Goal: Information Seeking & Learning: Learn about a topic

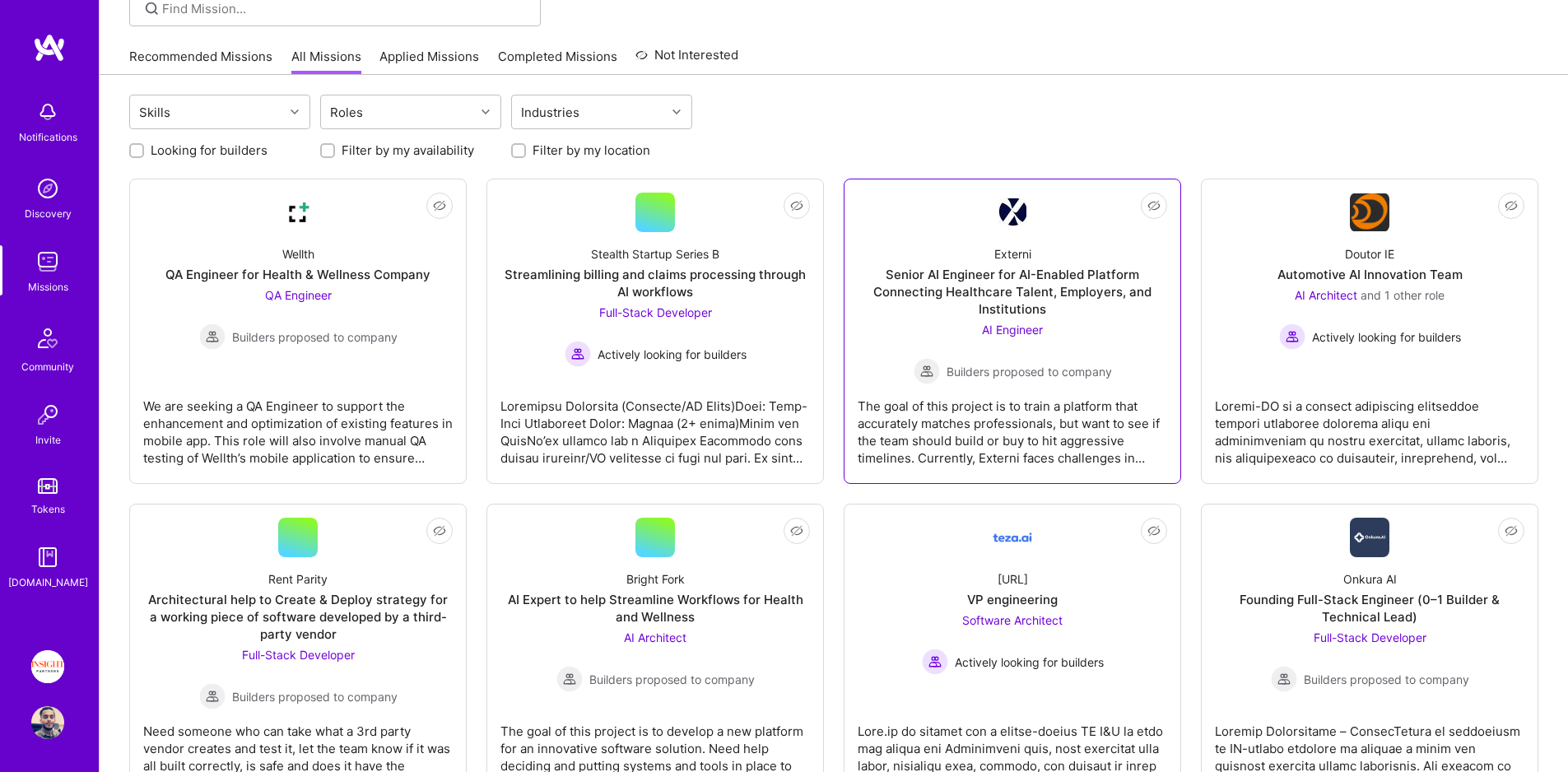
scroll to position [183, 0]
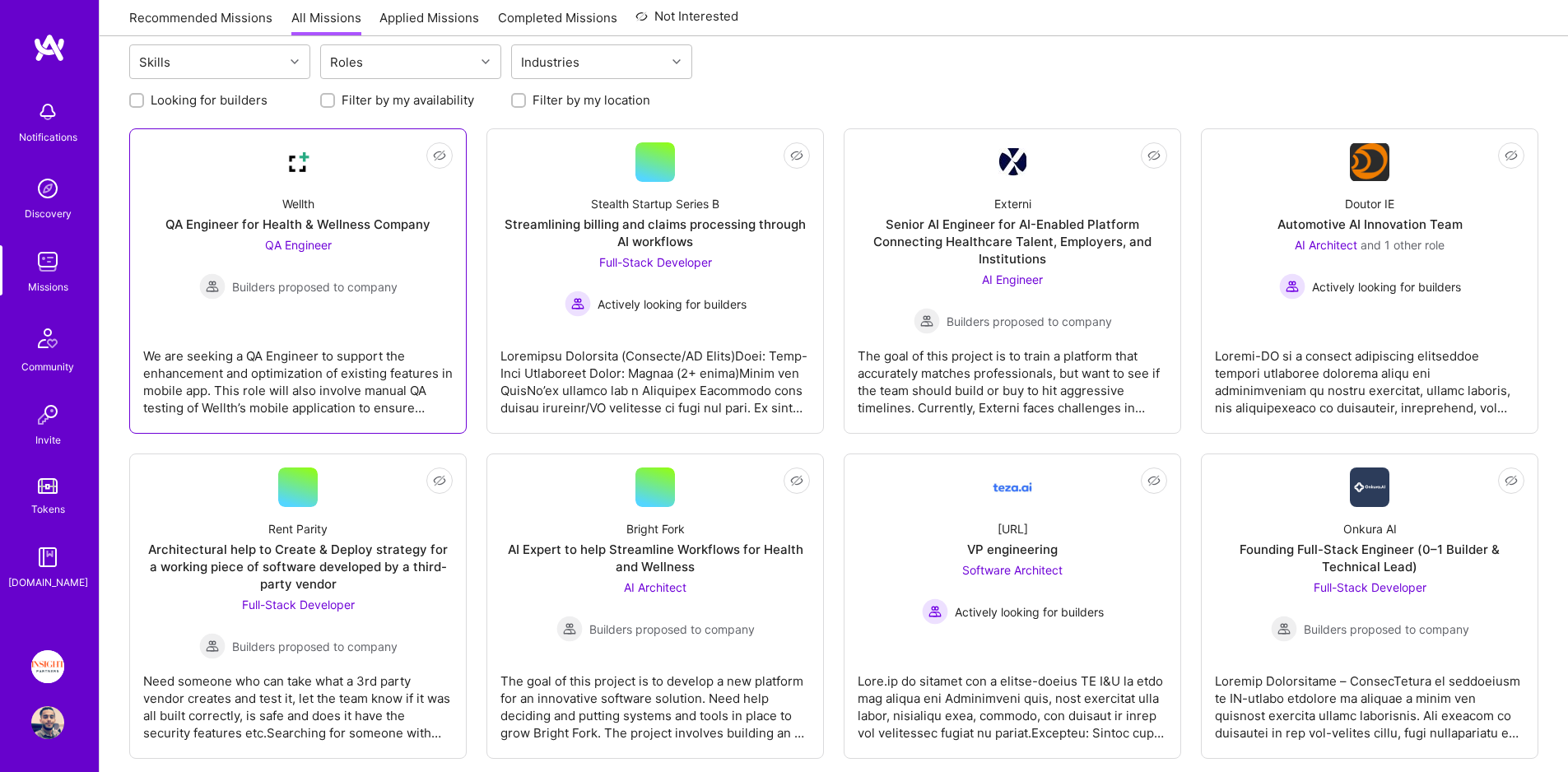
click at [364, 224] on div "QA Engineer for Health & Wellness Company" at bounding box center [298, 223] width 265 height 17
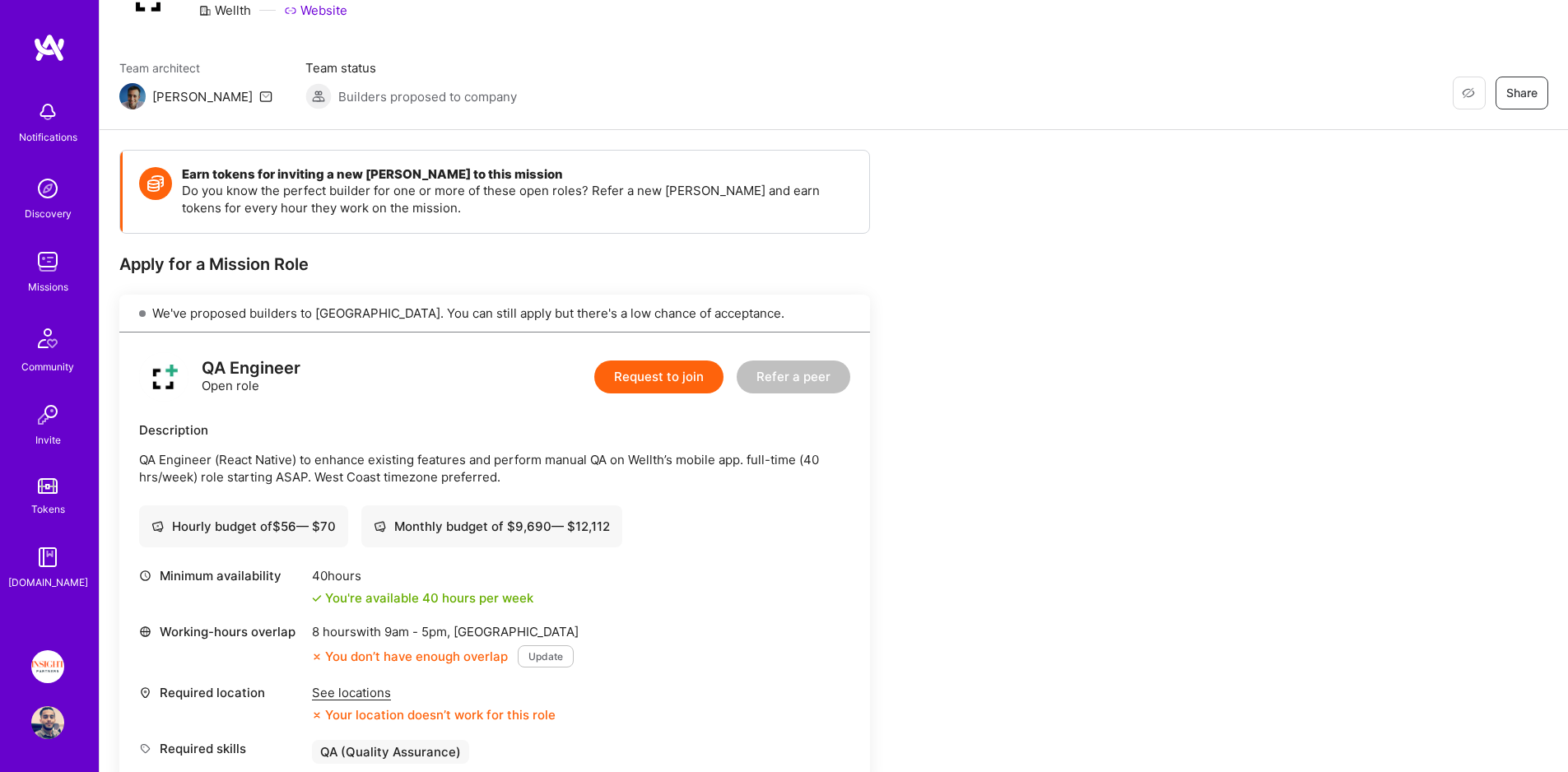
scroll to position [96, 0]
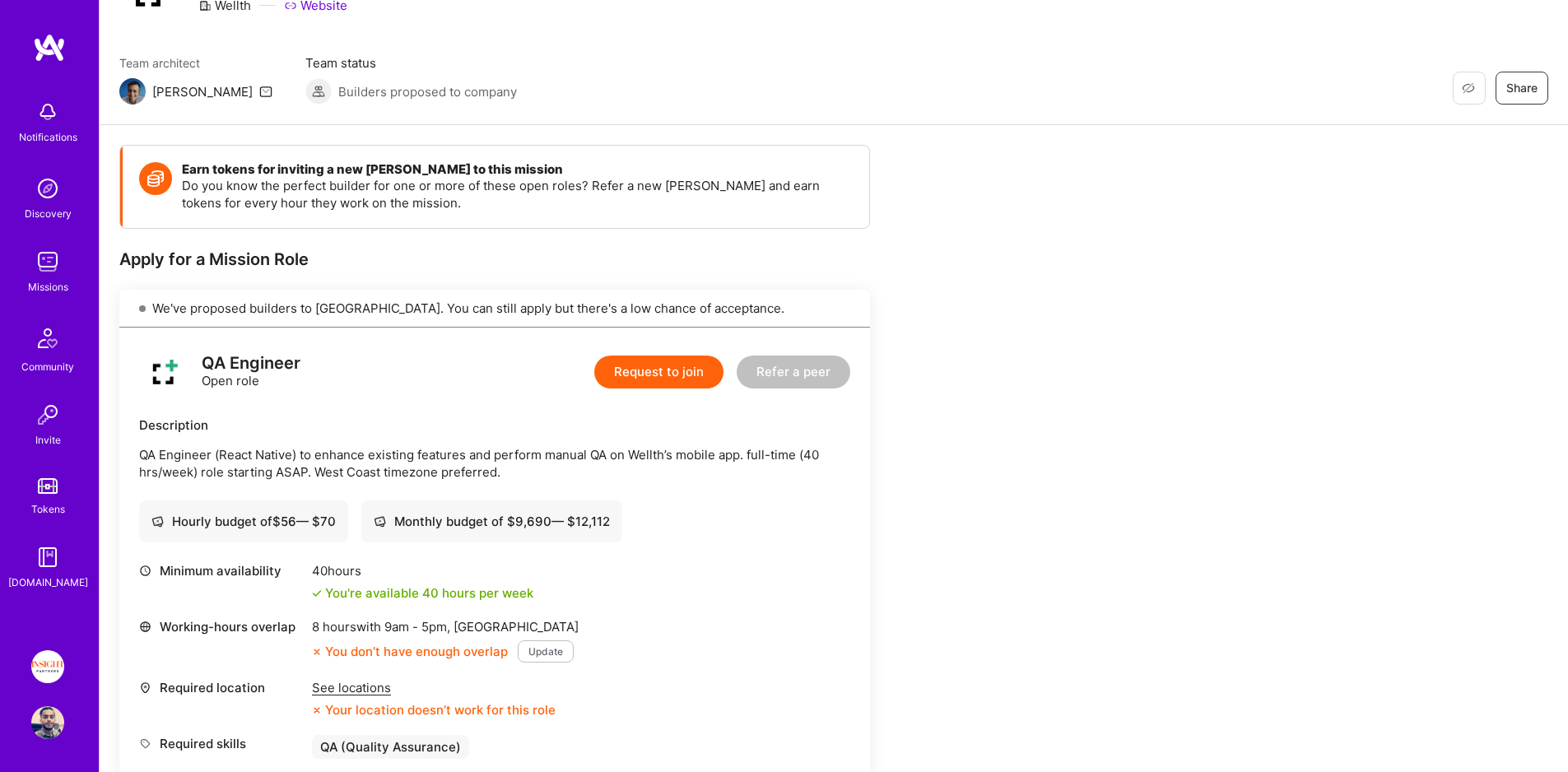
click at [316, 453] on p "QA Engineer (React Native) to enhance existing features and perform manual QA o…" at bounding box center [495, 463] width 711 height 34
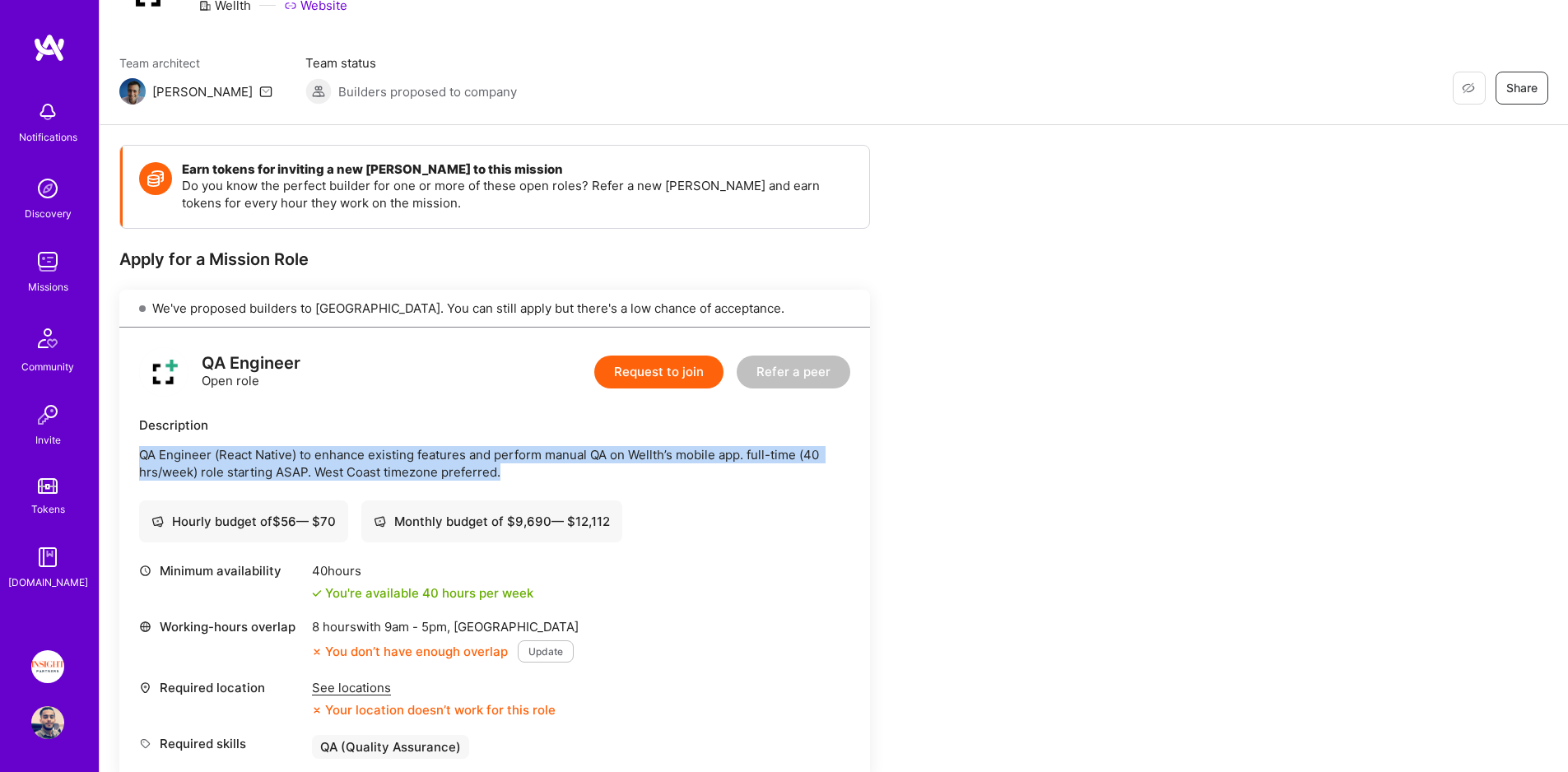
click at [316, 453] on p "QA Engineer (React Native) to enhance existing features and perform manual QA o…" at bounding box center [495, 463] width 711 height 34
click at [322, 469] on p "QA Engineer (React Native) to enhance existing features and perform manual QA o…" at bounding box center [495, 463] width 711 height 34
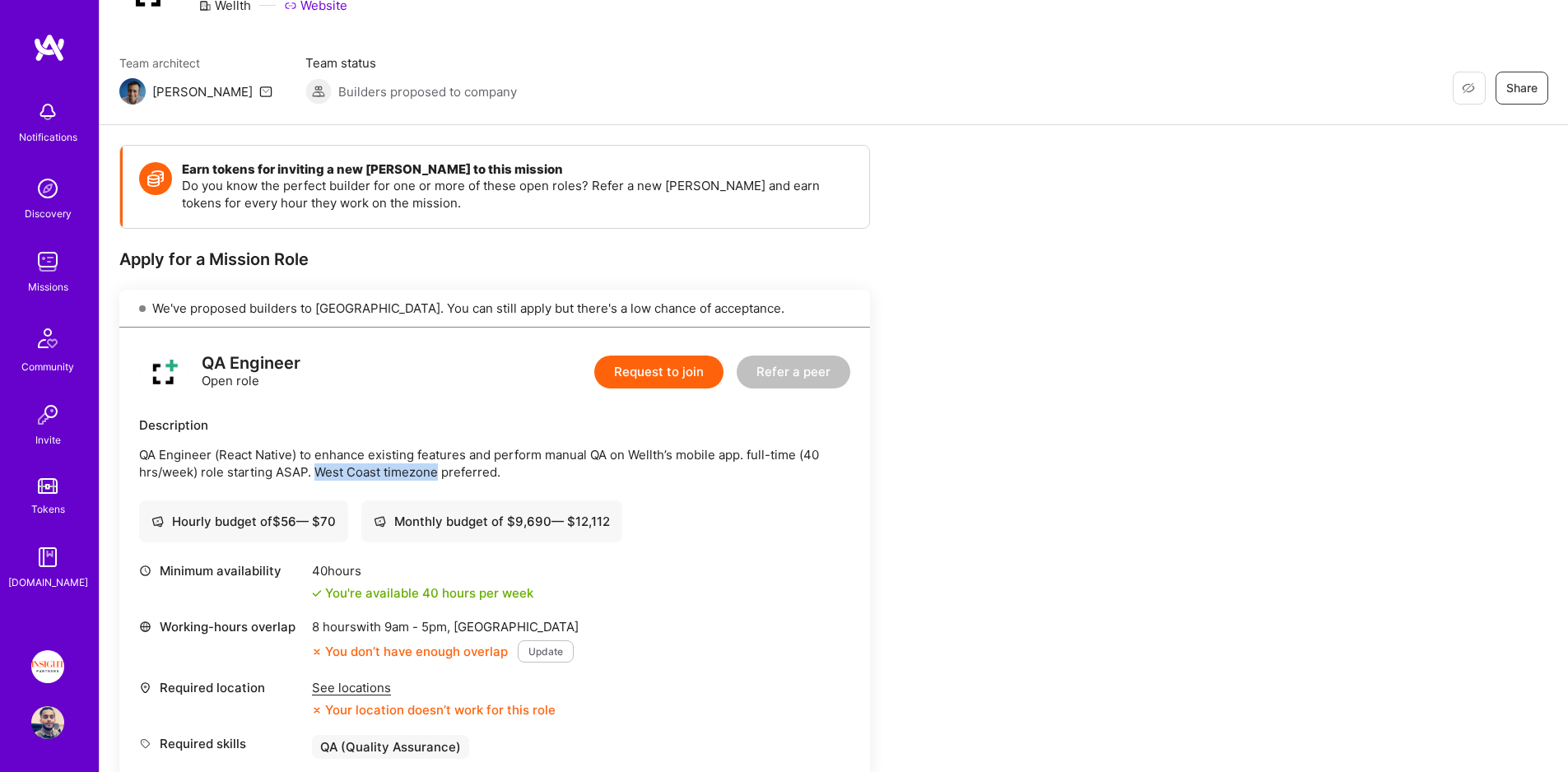
drag, startPoint x: 322, startPoint y: 469, endPoint x: 389, endPoint y: 470, distance: 67.0
click at [389, 470] on p "QA Engineer (React Native) to enhance existing features and perform manual QA o…" at bounding box center [495, 463] width 711 height 34
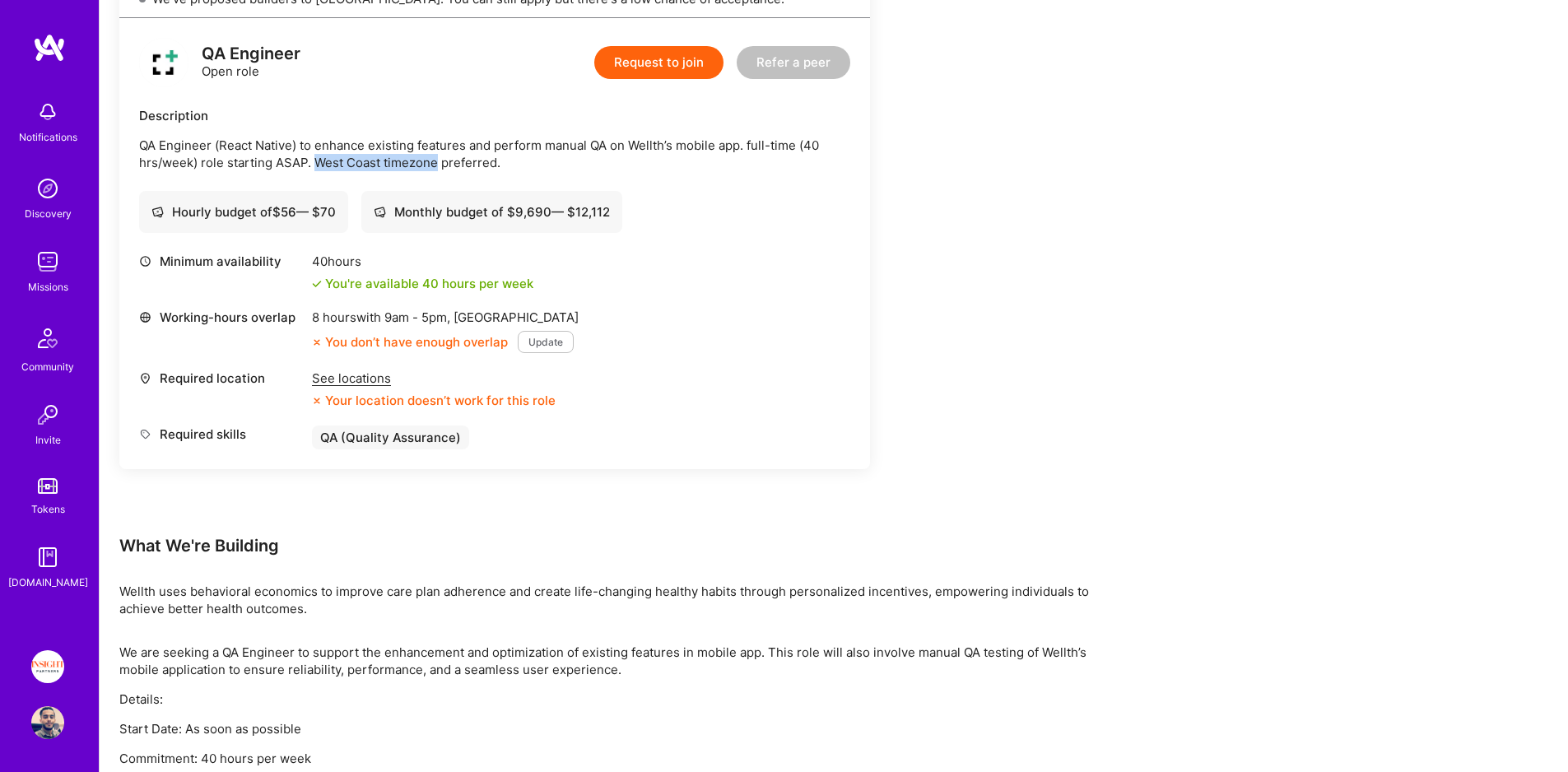
scroll to position [413, 0]
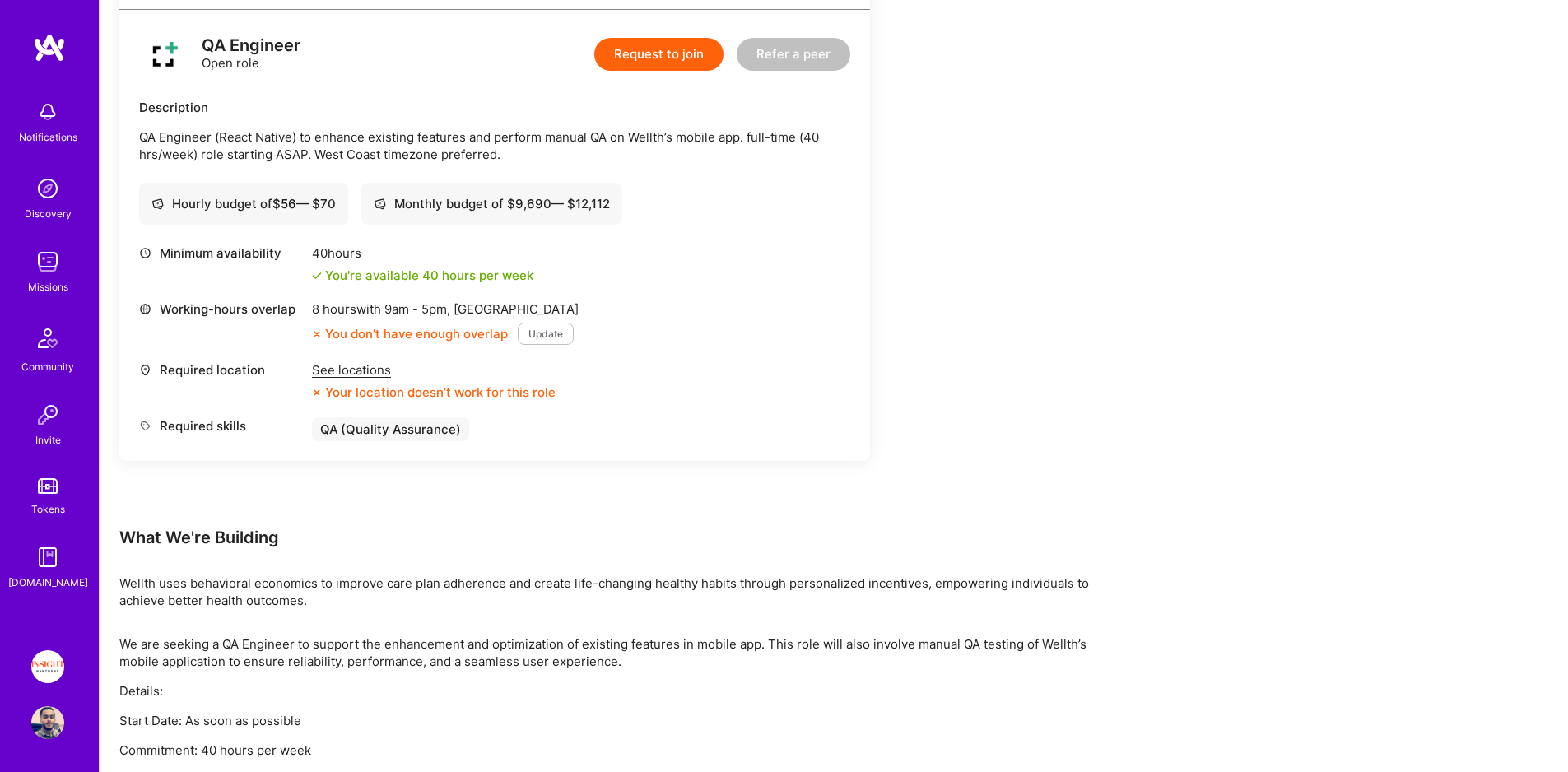
click at [376, 366] on div "See locations" at bounding box center [433, 370] width 243 height 17
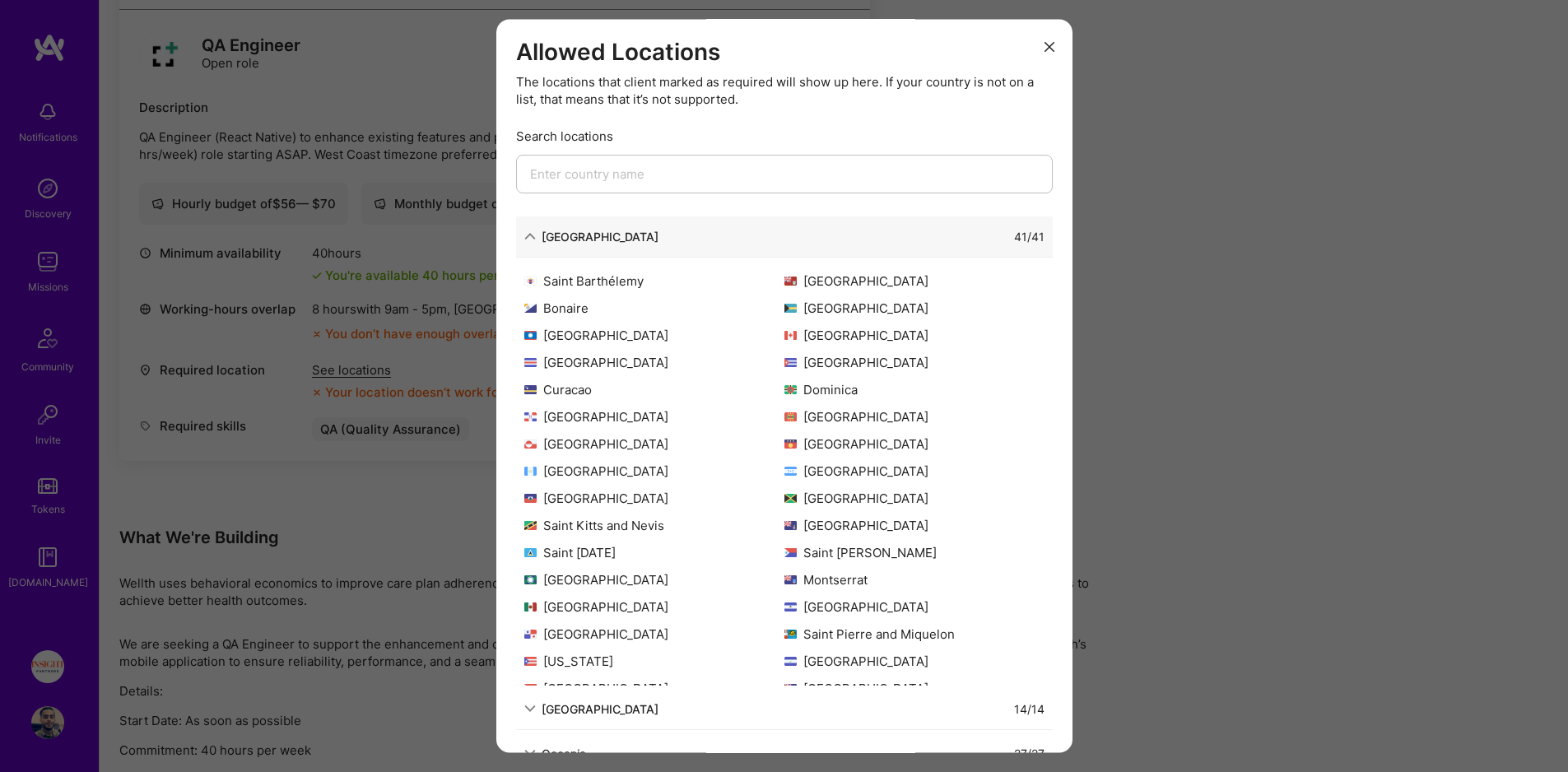
scroll to position [0, 0]
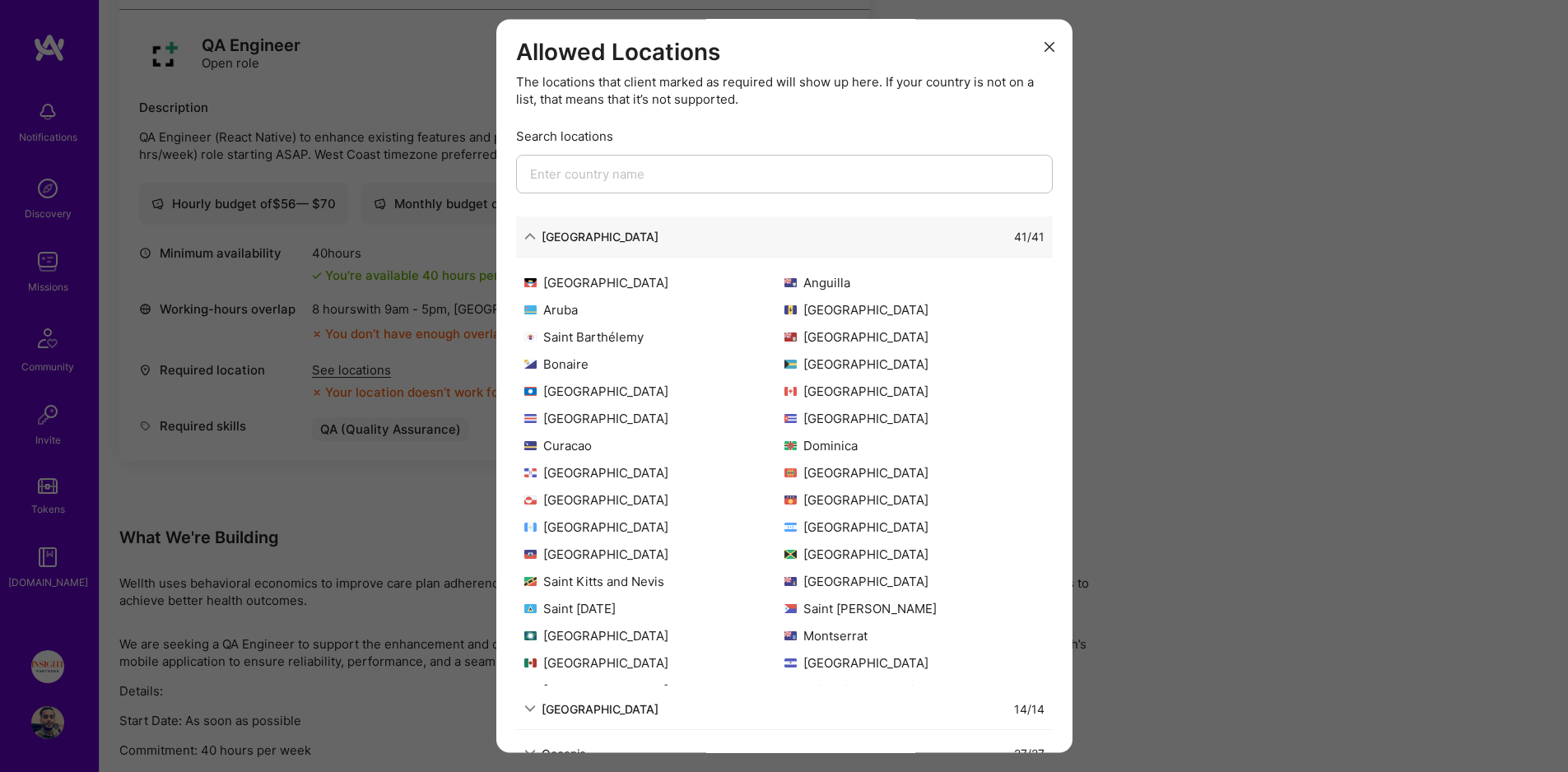
click at [1176, 462] on div "Allowed Locations The locations that client marked as required will show up her…" at bounding box center [784, 386] width 1568 height 772
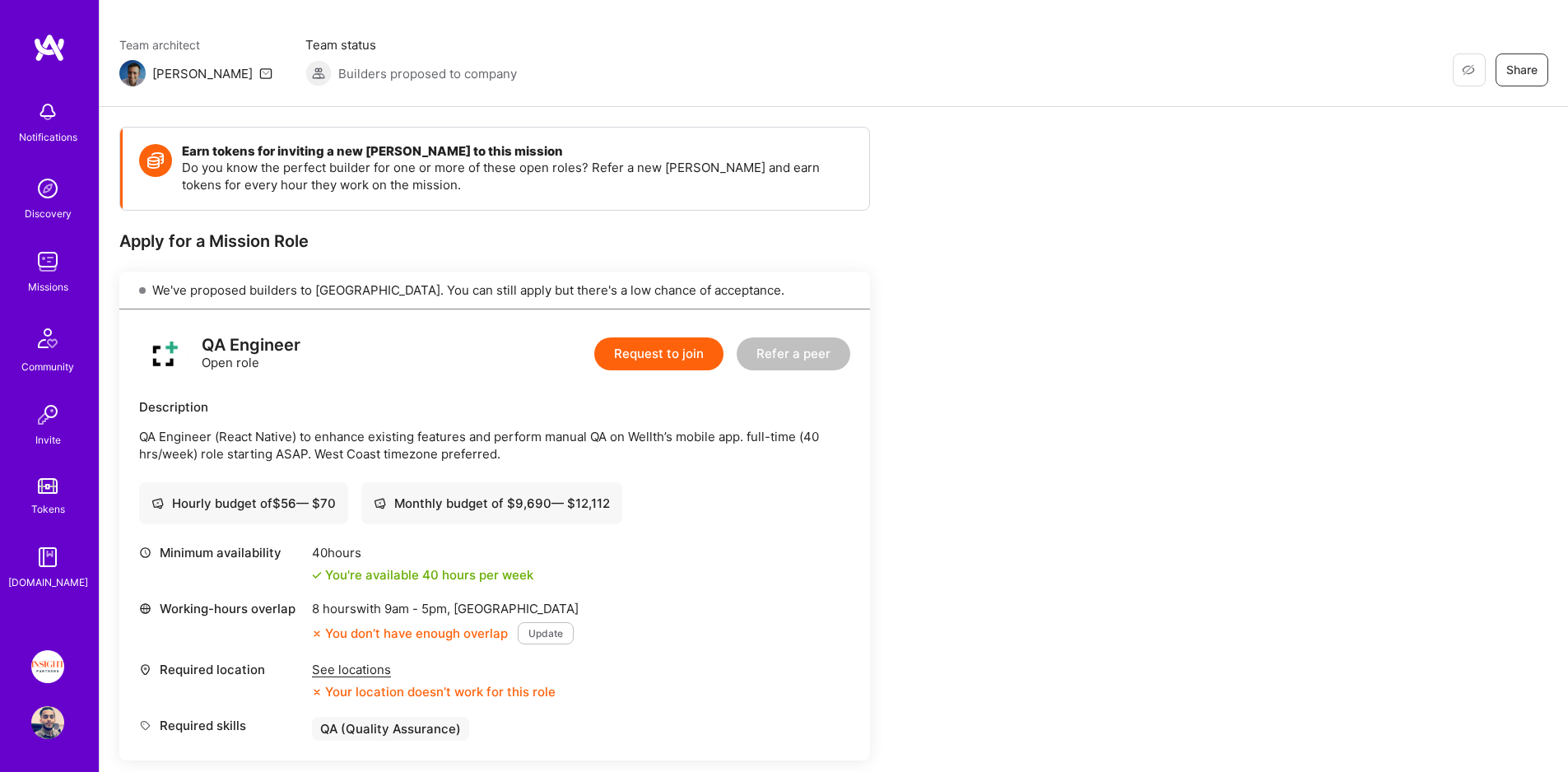
scroll to position [290, 0]
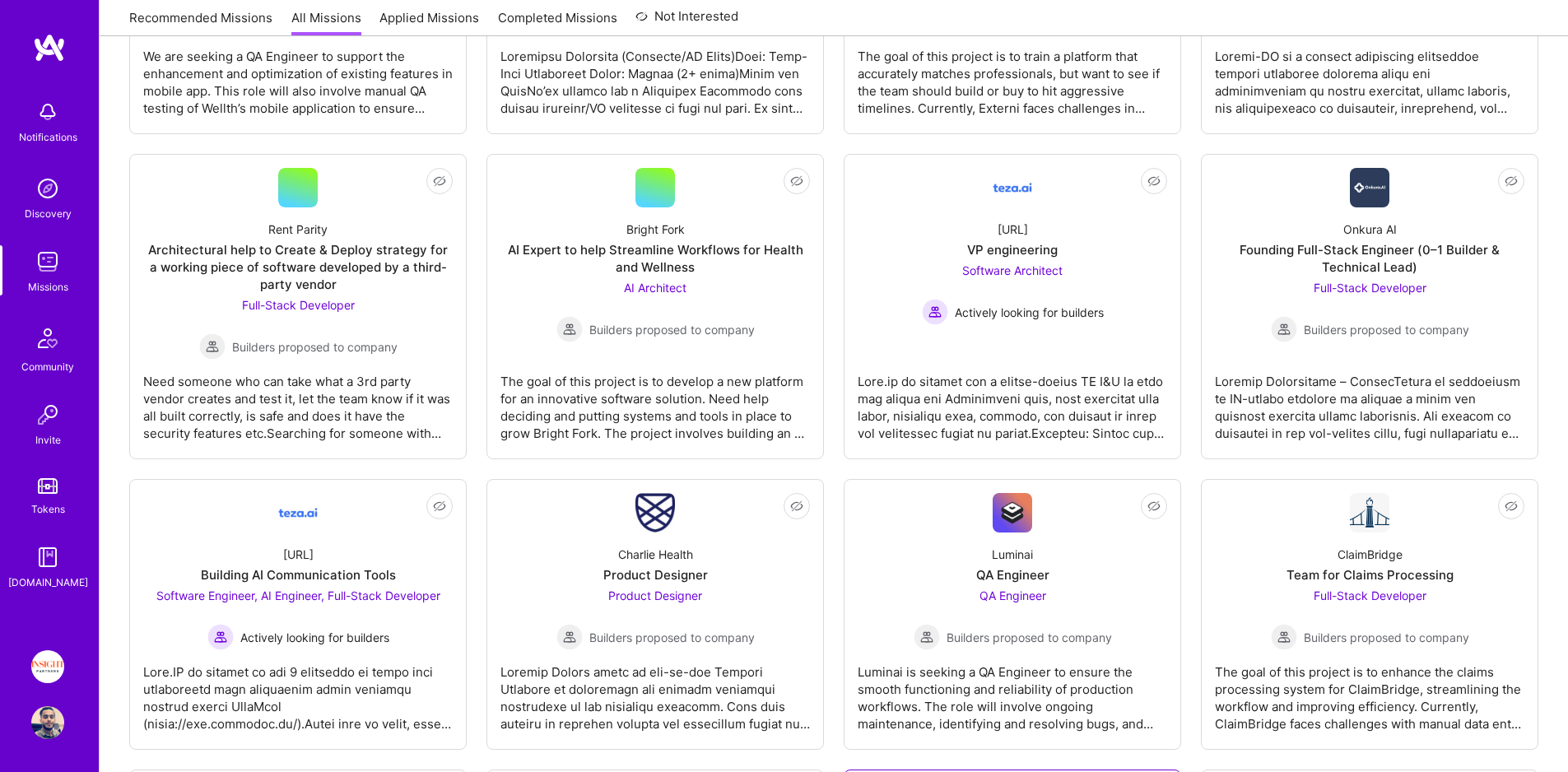
scroll to position [481, 0]
click at [931, 509] on link "Not Interested Luminai QA Engineer QA Engineer Builders proposed to company Lum…" at bounding box center [1012, 615] width 309 height 242
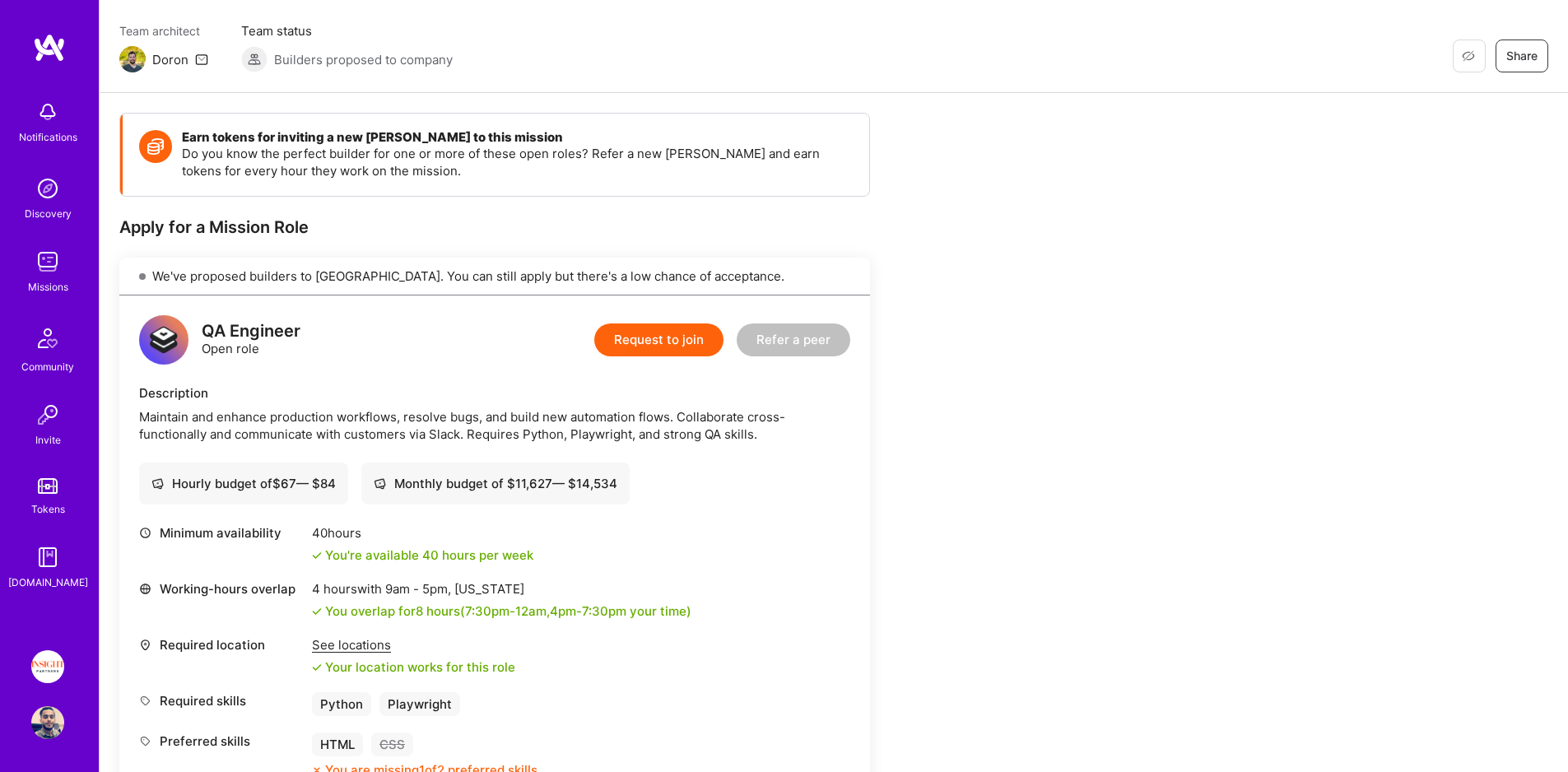
scroll to position [190, 0]
